Goal: Task Accomplishment & Management: Manage account settings

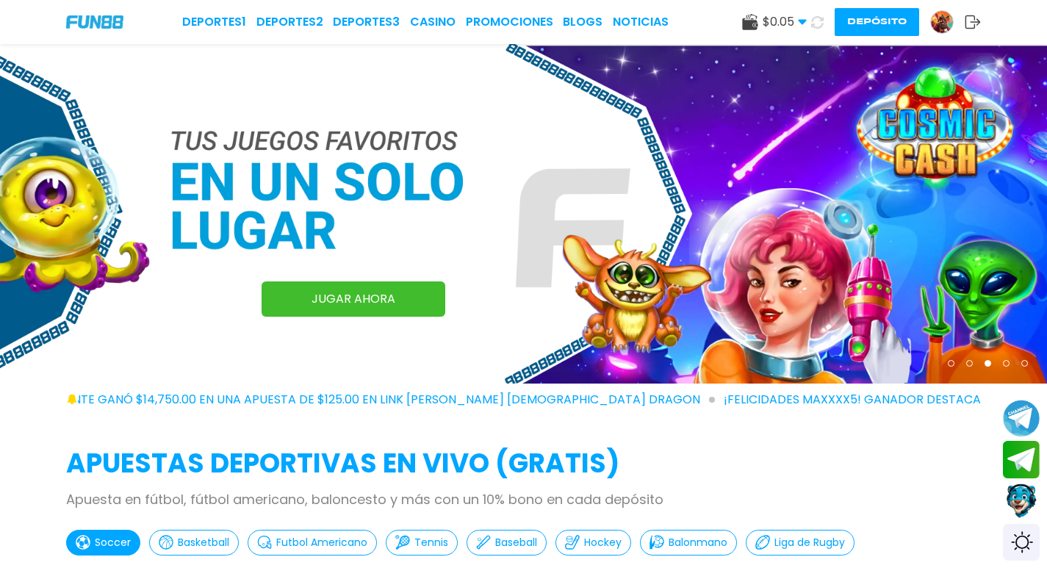
click at [972, 33] on div "$ 0.05 Dinero Real $ 0.05 Depósito Retiro Depósito" at bounding box center [861, 22] width 239 height 28
click at [958, 6] on div "Deportes 1 Deportes 2 Deportes 3 CASINO Promociones BLOGS NOTICIAS $ 0.05 Diner…" at bounding box center [523, 22] width 1047 height 44
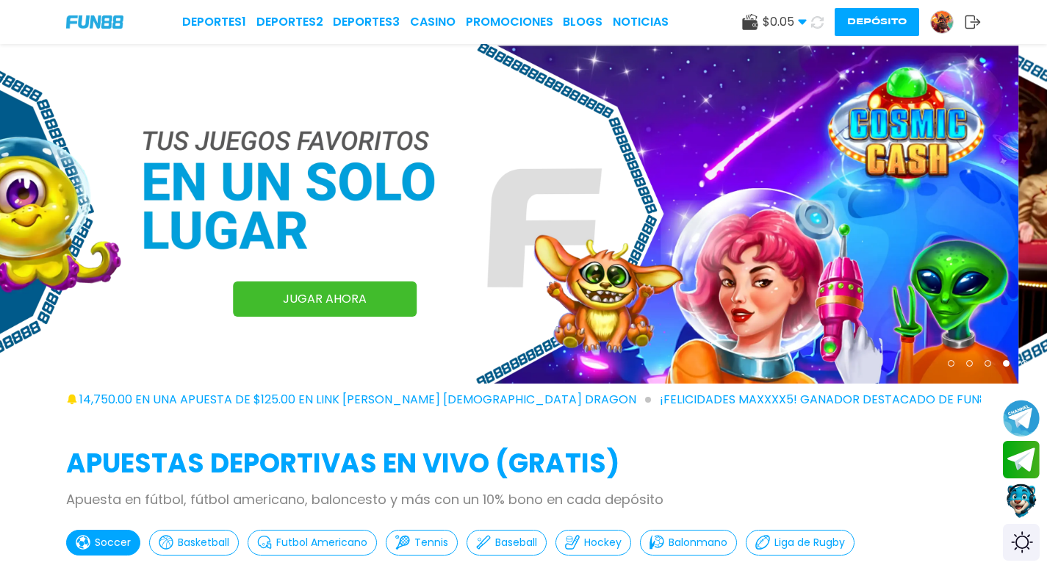
click at [984, 54] on img at bounding box center [494, 213] width 1047 height 339
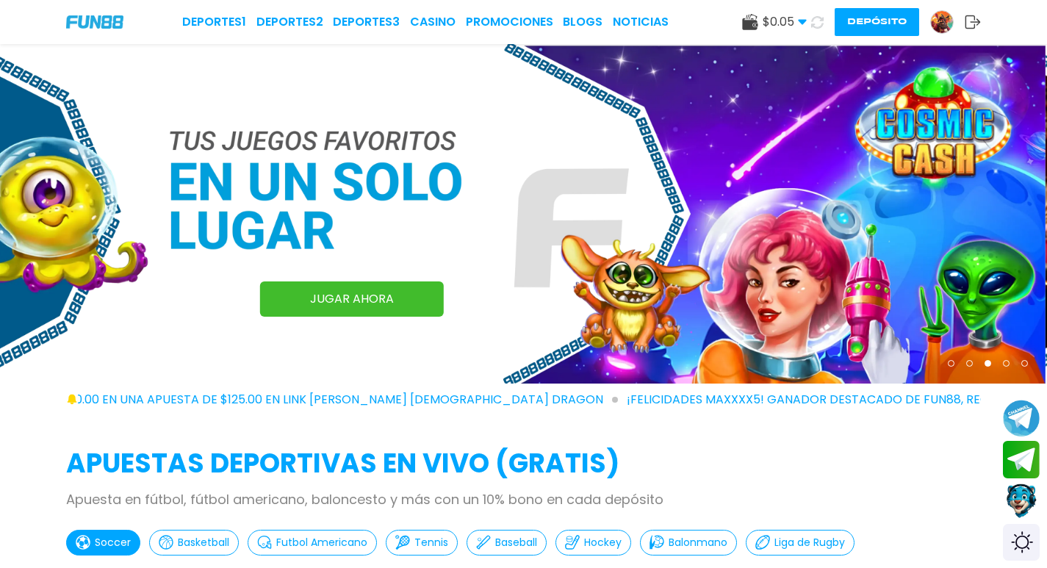
click at [972, 9] on div "$ 0.05 Dinero Real $ 0.05 Depósito Retiro Depósito" at bounding box center [861, 22] width 239 height 28
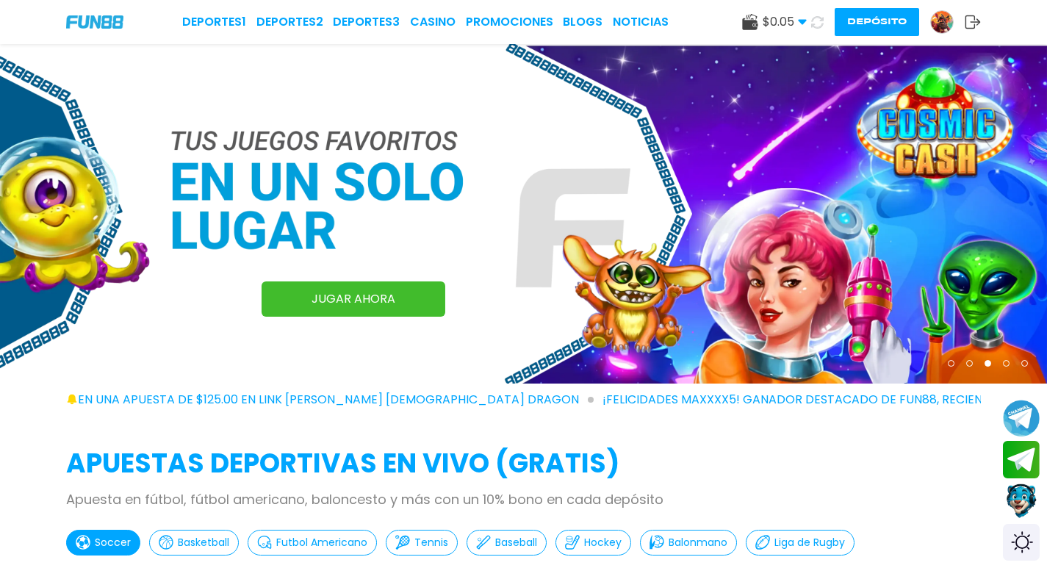
click at [970, 23] on icon at bounding box center [972, 22] width 16 height 15
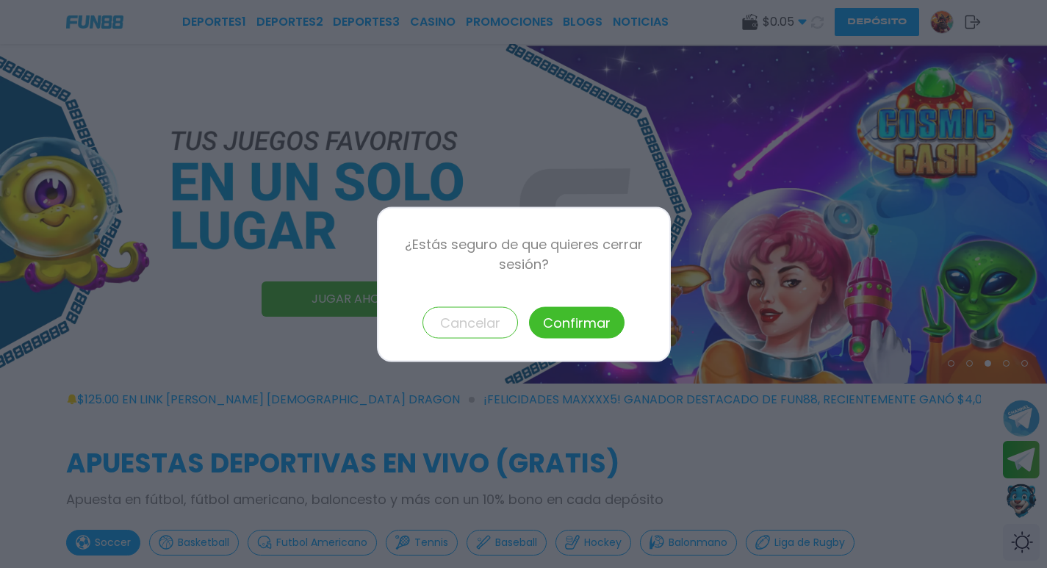
click at [591, 317] on button "Confirmar" at bounding box center [576, 322] width 95 height 32
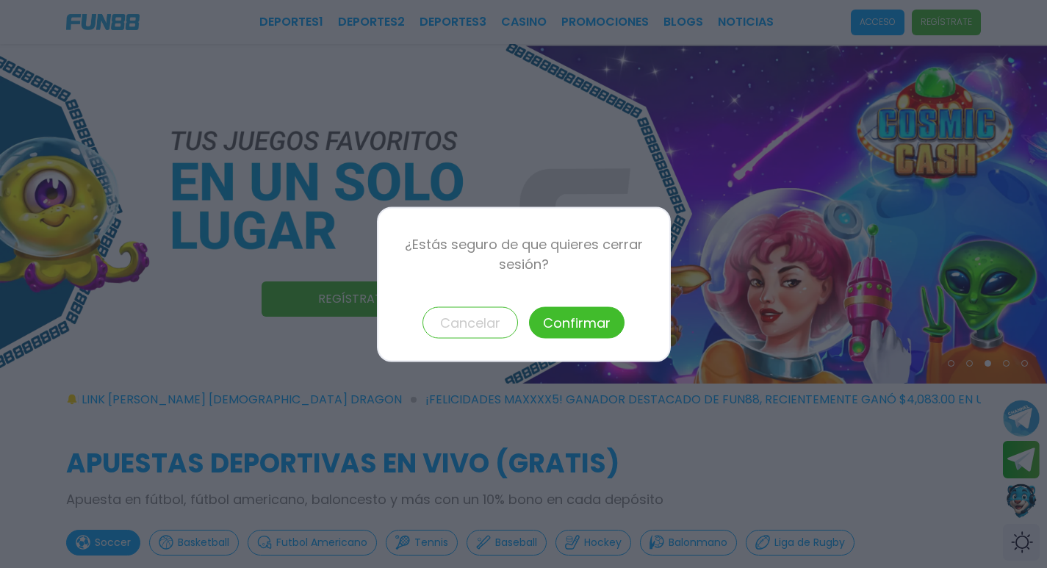
click at [602, 328] on button "Confirmar" at bounding box center [576, 322] width 95 height 32
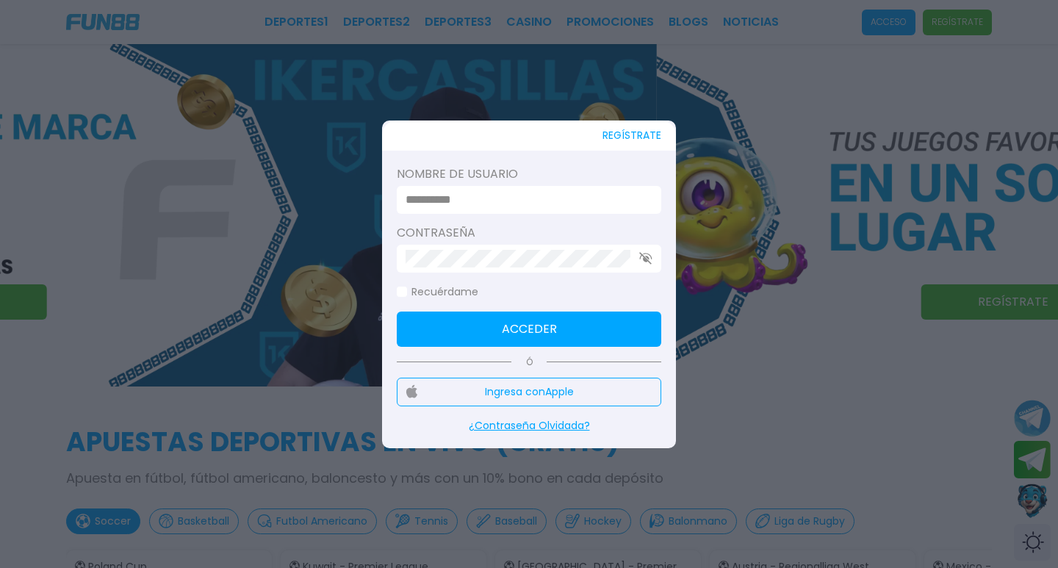
click at [599, 208] on input at bounding box center [524, 200] width 238 height 18
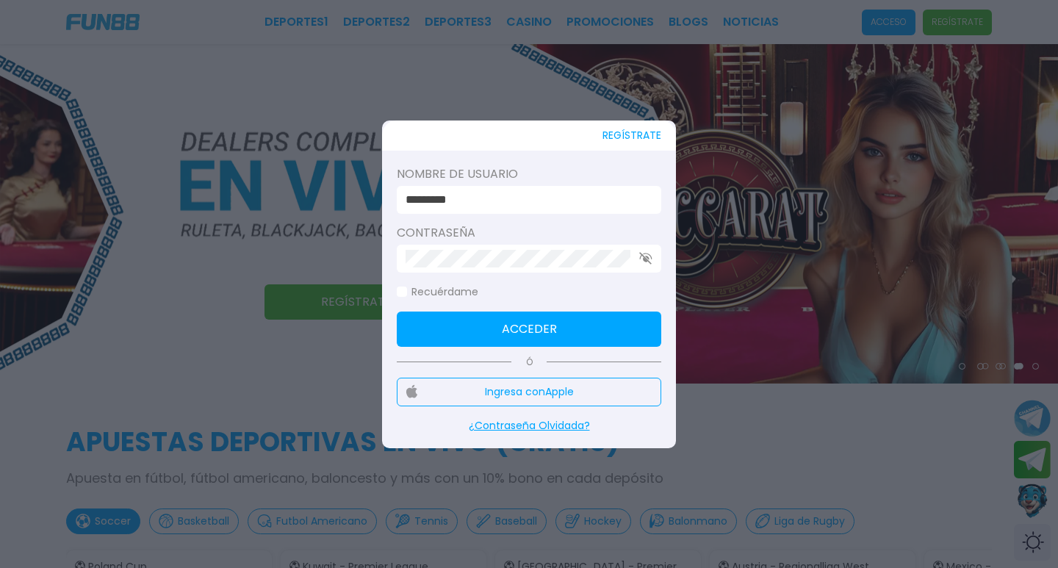
type input "*********"
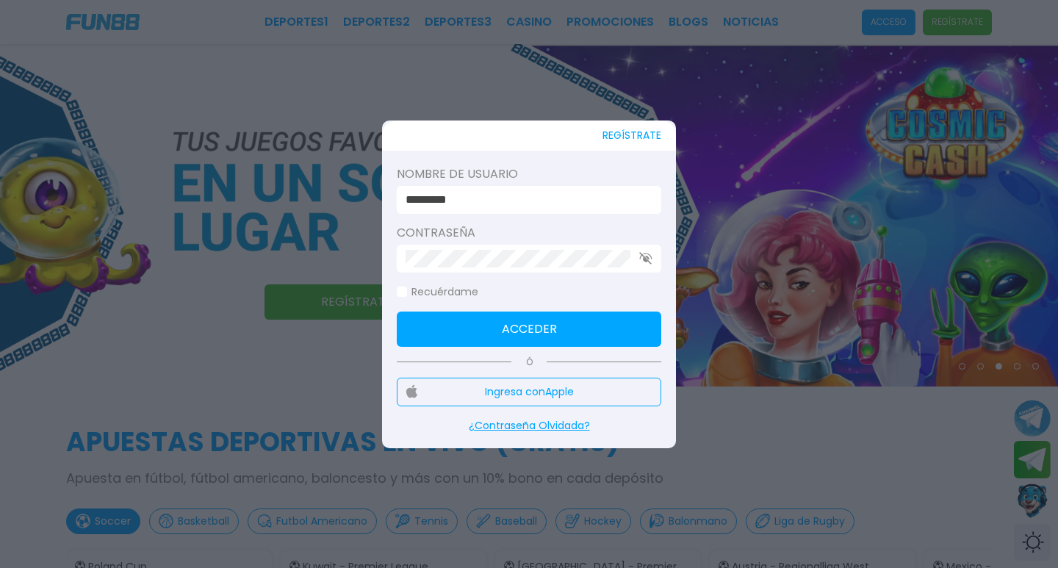
click at [577, 315] on button "Acceder" at bounding box center [529, 328] width 264 height 35
